Goal: Obtain resource: Obtain resource

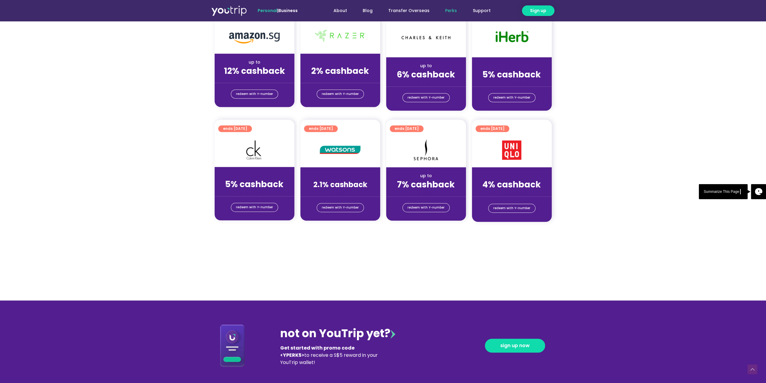
scroll to position [391, 0]
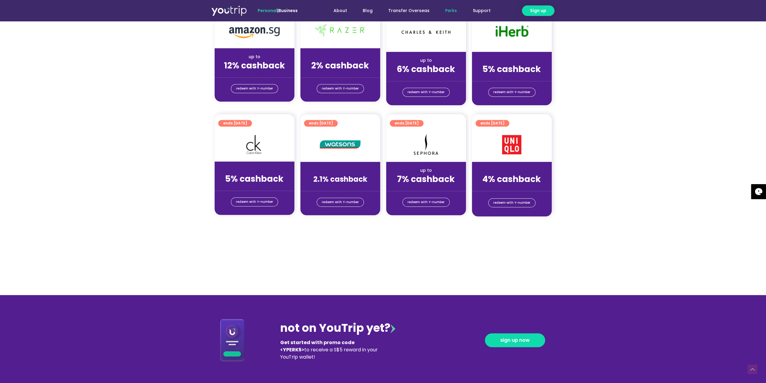
click at [509, 140] on img at bounding box center [511, 144] width 19 height 19
click at [512, 148] on img at bounding box center [511, 144] width 19 height 19
click at [514, 202] on span "redeem with Y-number" at bounding box center [511, 202] width 37 height 8
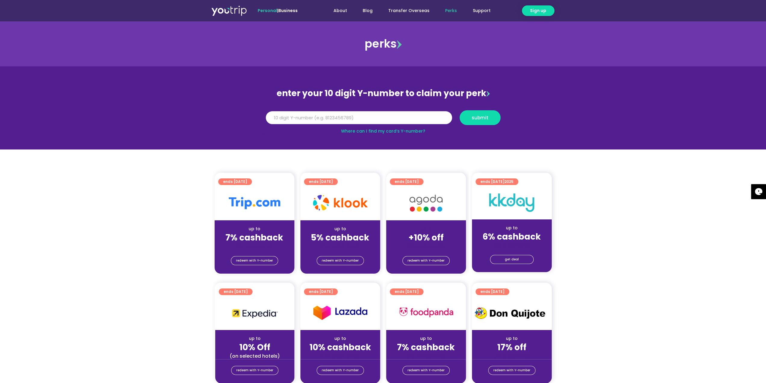
click at [312, 119] on input "Y Number" at bounding box center [359, 117] width 186 height 13
click at [388, 130] on link "Where can I find my card’s Y-number?" at bounding box center [383, 131] width 84 height 6
click at [403, 117] on input "Y Number" at bounding box center [359, 117] width 186 height 13
type input "8143572920"
click at [489, 116] on span "submit" at bounding box center [480, 117] width 31 height 5
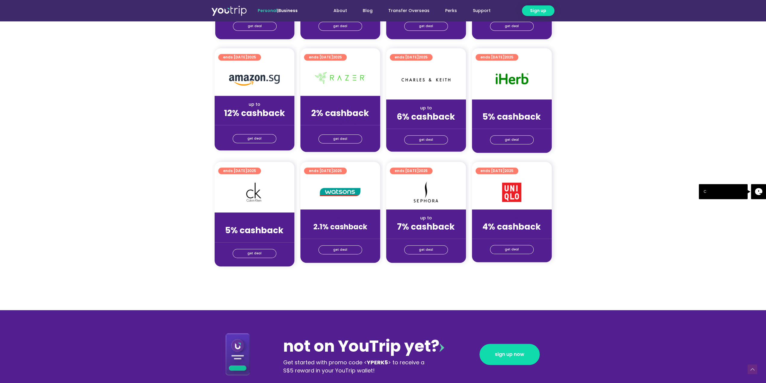
scroll to position [361, 0]
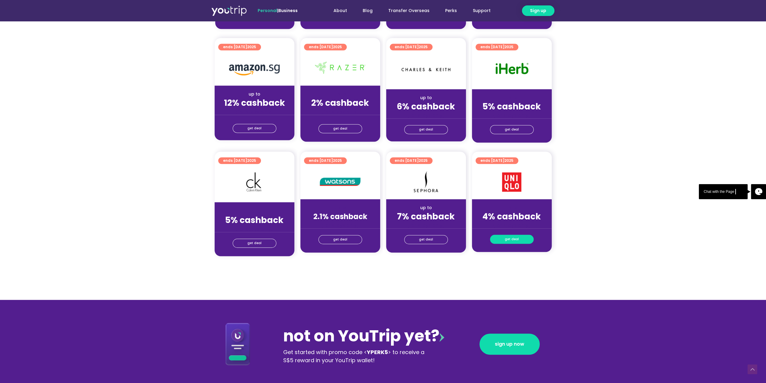
click at [511, 240] on span "get deal" at bounding box center [512, 239] width 14 height 8
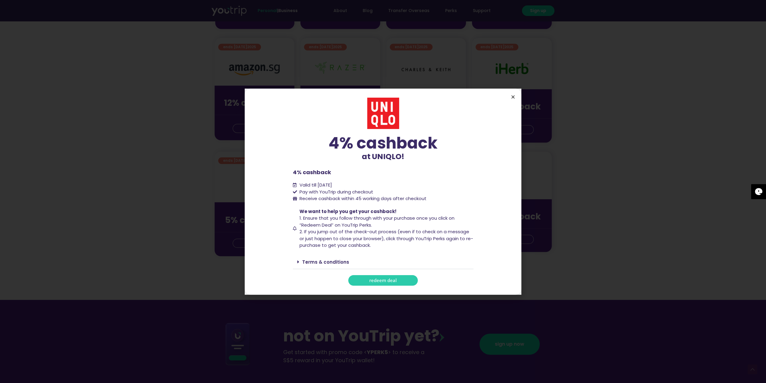
click at [514, 97] on icon "Close" at bounding box center [513, 97] width 5 height 5
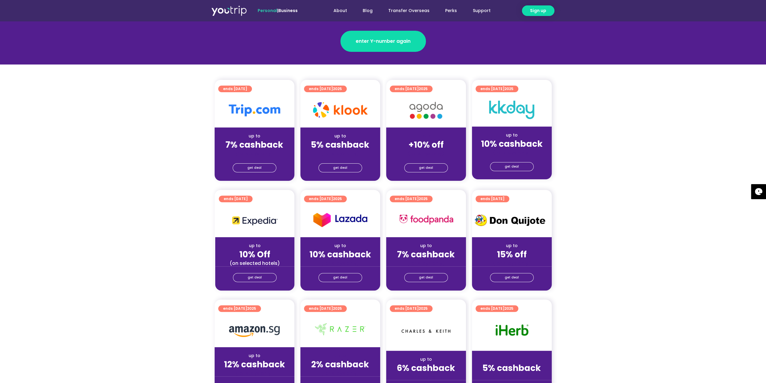
scroll to position [60, 0]
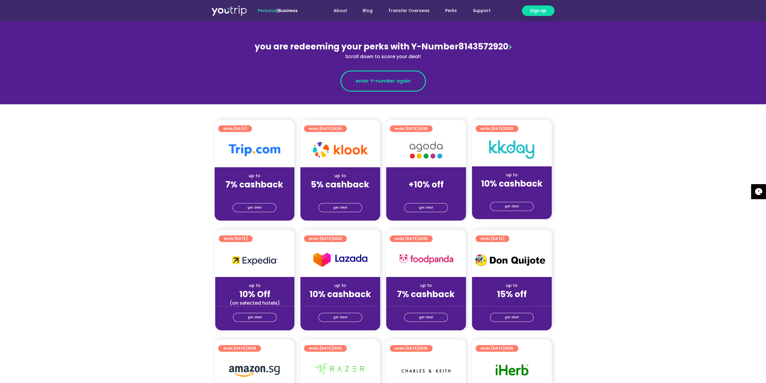
click at [393, 78] on span "enter Y-number again" at bounding box center [383, 80] width 55 height 7
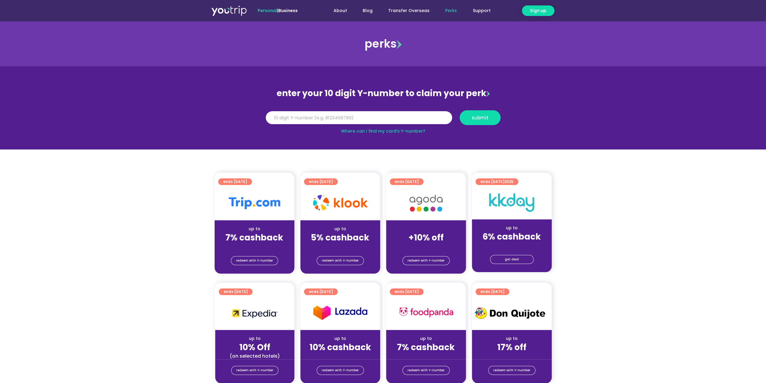
scroll to position [1988, 0]
click at [393, 117] on input "Y Number" at bounding box center [359, 117] width 186 height 13
click at [280, 118] on input "8143472920" at bounding box center [359, 117] width 186 height 13
type input "8143572920"
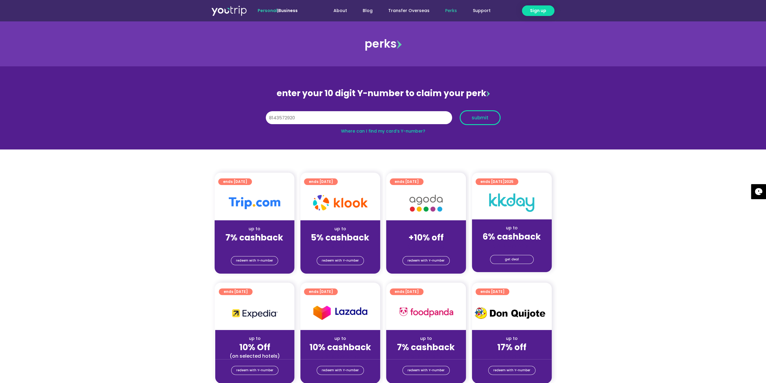
click at [488, 116] on span "submit" at bounding box center [480, 117] width 17 height 5
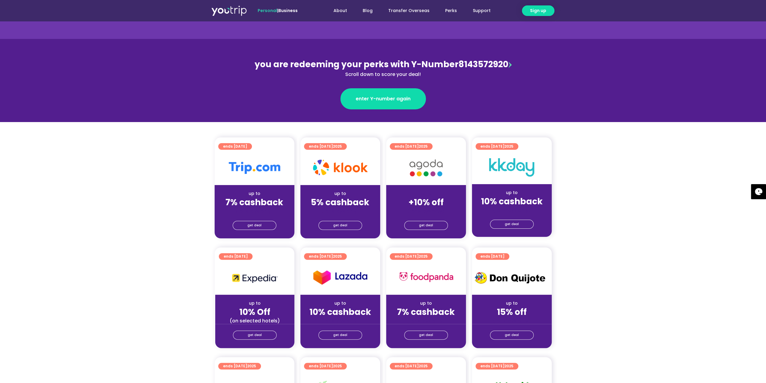
scroll to position [30, 0]
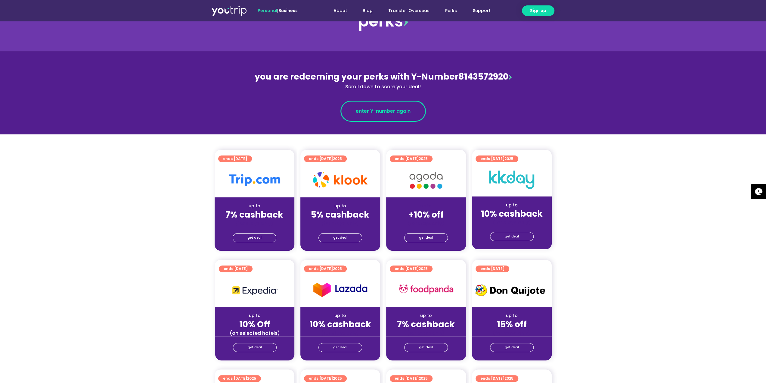
click at [373, 112] on span "enter Y-number again" at bounding box center [383, 110] width 55 height 7
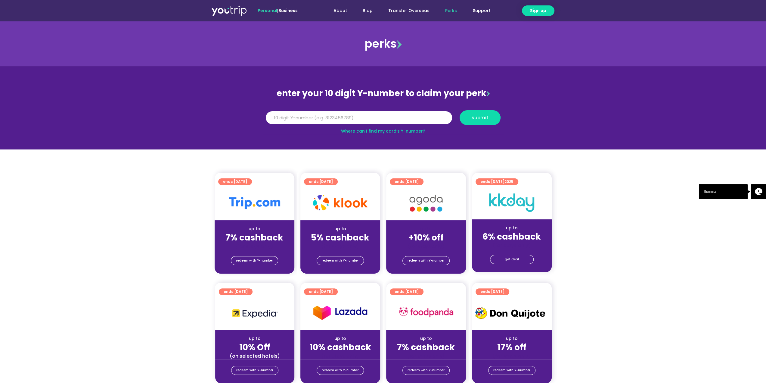
scroll to position [1988, 0]
type input "8143572920"
click at [482, 119] on span "submit" at bounding box center [480, 117] width 17 height 5
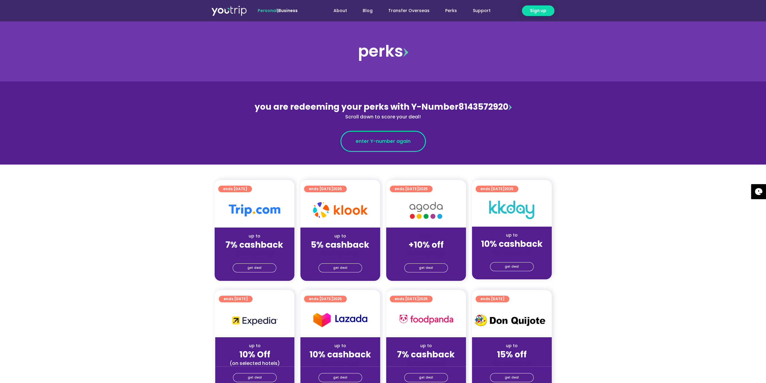
click at [403, 141] on span "enter Y-number again" at bounding box center [383, 141] width 55 height 7
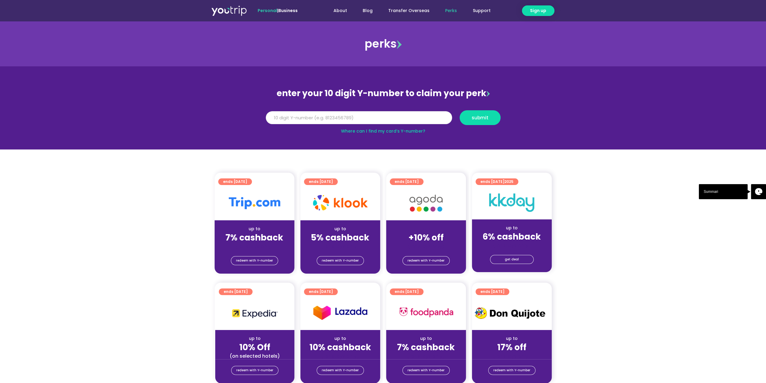
click at [416, 119] on input "Y Number" at bounding box center [359, 117] width 186 height 13
type input "8143572920"
click at [479, 118] on span "submit" at bounding box center [480, 117] width 17 height 5
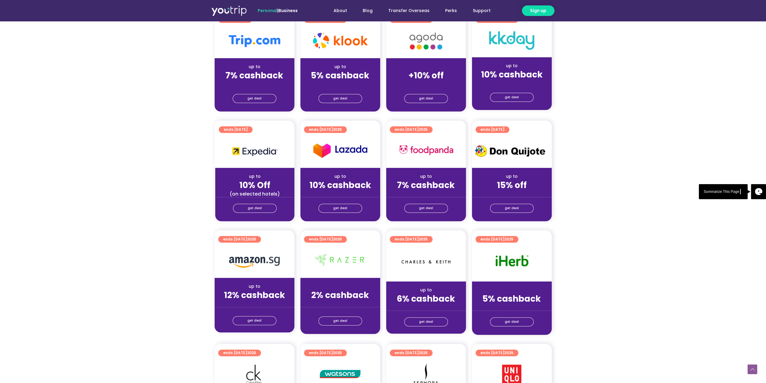
scroll to position [181, 0]
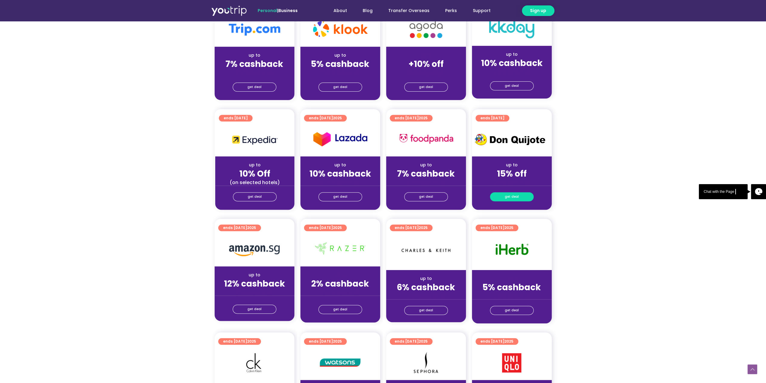
click at [523, 197] on link "get deal" at bounding box center [512, 196] width 44 height 9
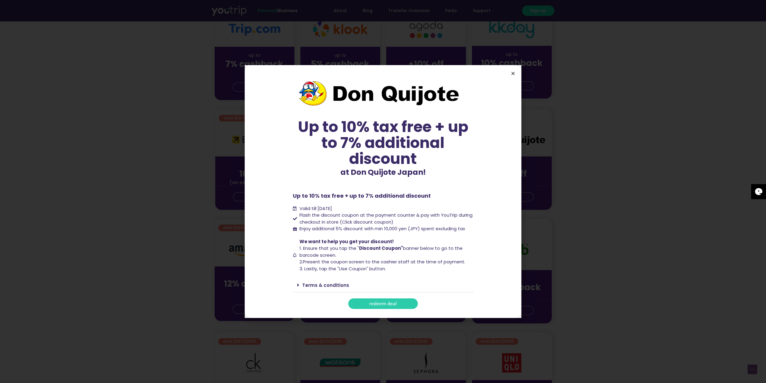
click at [513, 73] on icon "Close" at bounding box center [513, 73] width 5 height 5
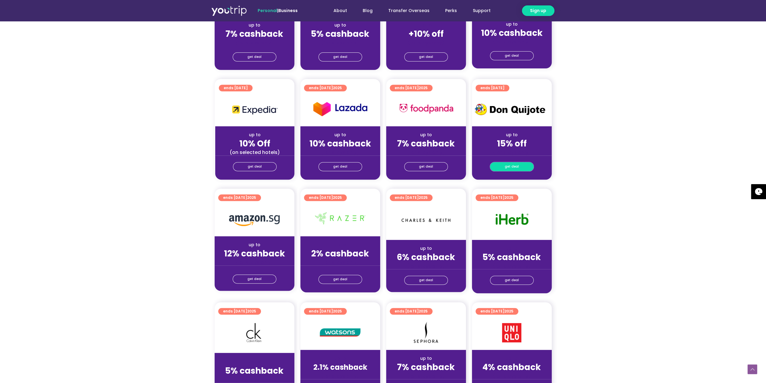
scroll to position [241, 0]
